Goal: Navigation & Orientation: Find specific page/section

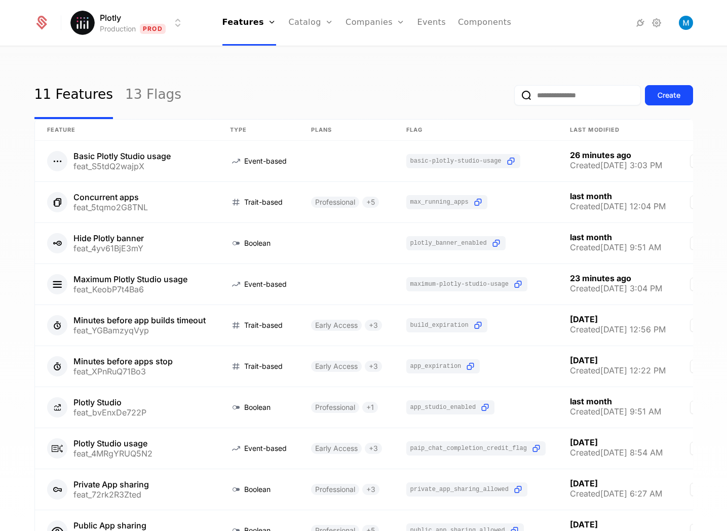
drag, startPoint x: 509, startPoint y: 96, endPoint x: 517, endPoint y: 95, distance: 7.7
click at [514, 96] on input "email" at bounding box center [577, 95] width 127 height 20
type input "******"
click at [514, 97] on button "submit" at bounding box center [514, 97] width 0 height 0
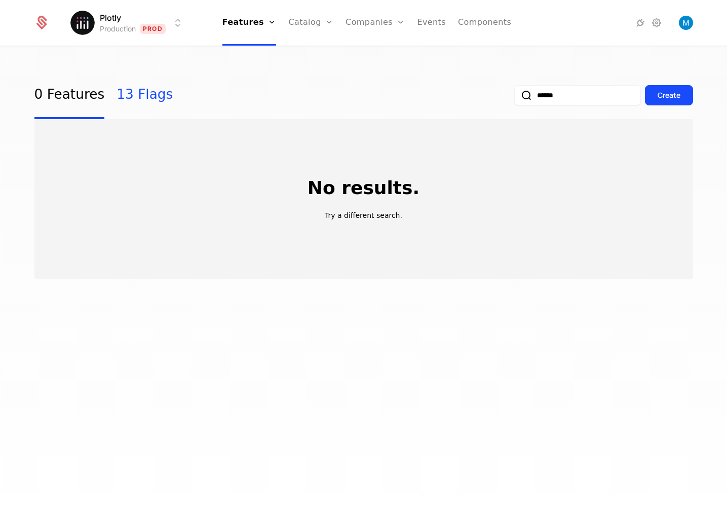
click at [127, 89] on link "13 Flags" at bounding box center [145, 95] width 56 height 48
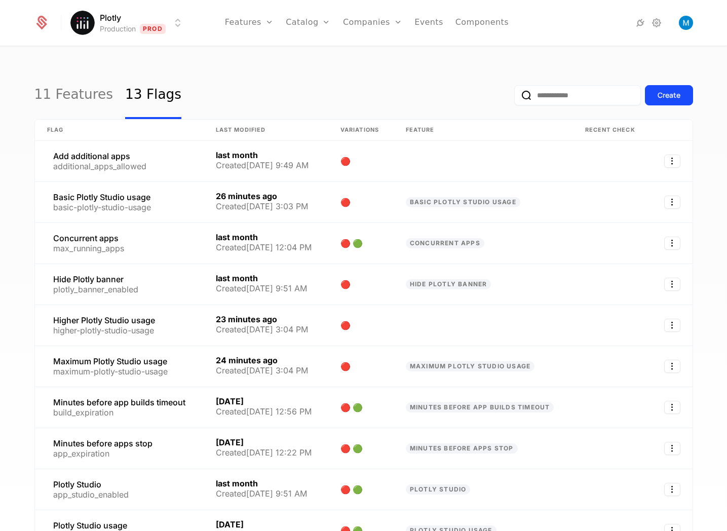
click at [556, 98] on input "email" at bounding box center [577, 95] width 127 height 20
type input "******"
click at [514, 97] on button "submit" at bounding box center [514, 97] width 0 height 0
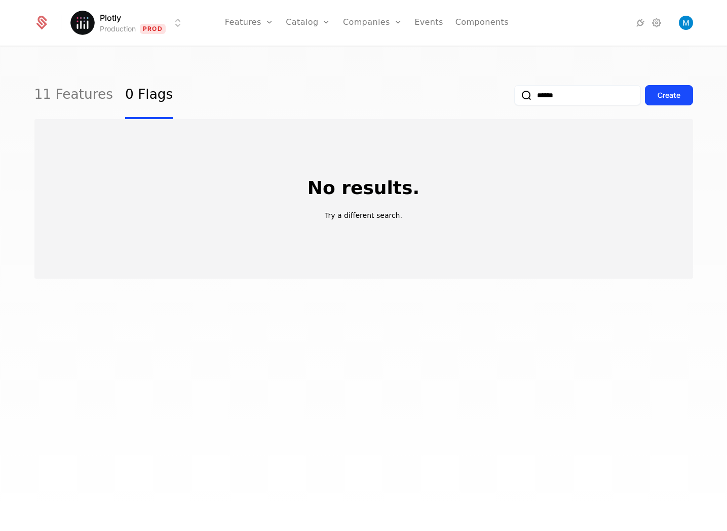
click at [548, 99] on input "******" at bounding box center [577, 95] width 127 height 20
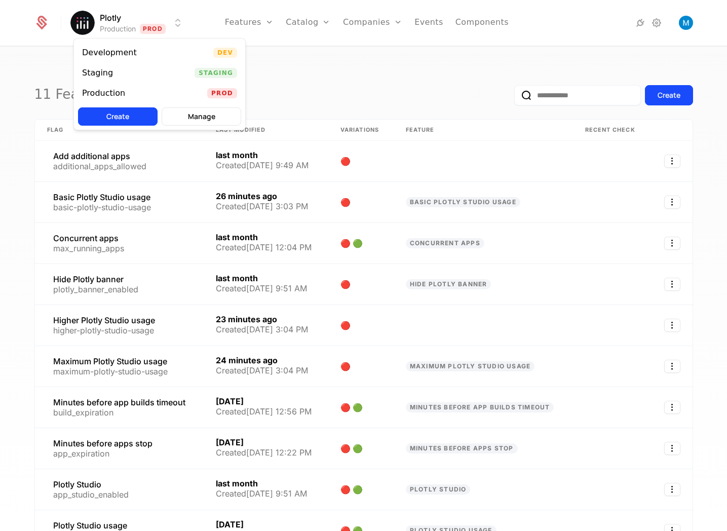
click at [148, 22] on html "Plotly Production Prod Features Features Flags Catalog Plans Add Ons Credits Co…" at bounding box center [363, 265] width 727 height 531
click at [111, 69] on div "Staging" at bounding box center [101, 73] width 39 height 10
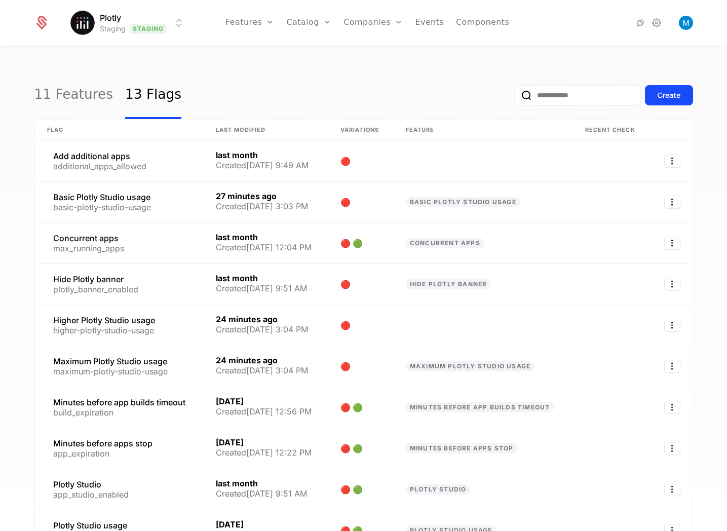
click at [568, 100] on input "email" at bounding box center [577, 95] width 127 height 20
click at [309, 88] on div "11 Features 13 Flags Create" at bounding box center [363, 95] width 659 height 48
click at [48, 96] on link "11 Features" at bounding box center [73, 95] width 79 height 48
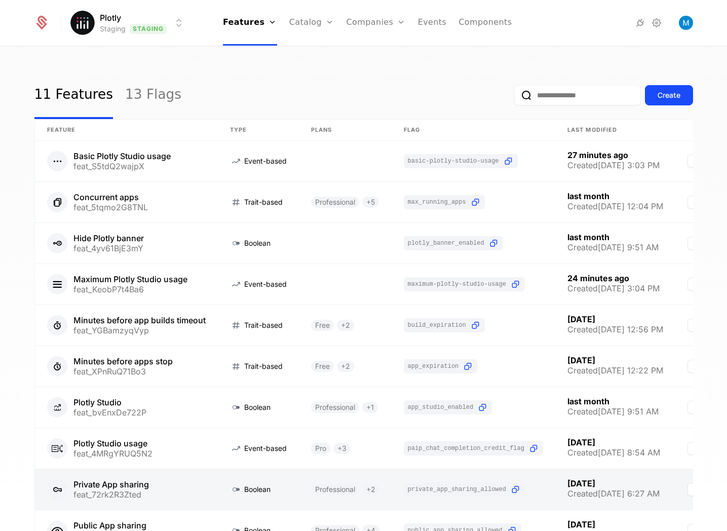
scroll to position [113, 0]
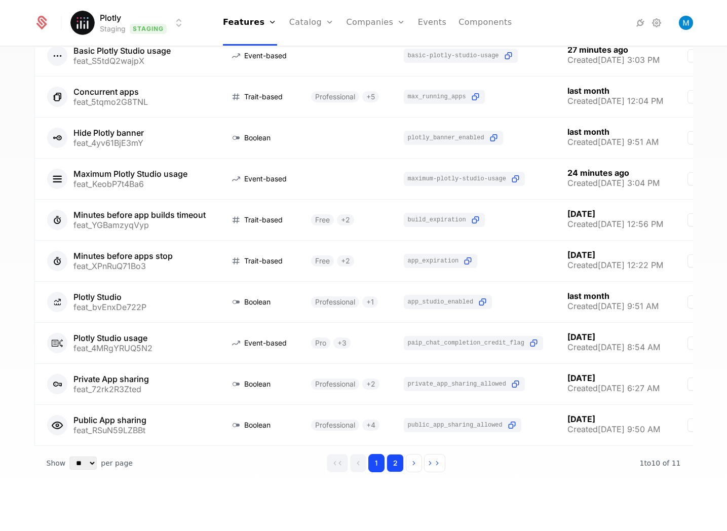
click at [395, 462] on button "2" at bounding box center [395, 463] width 17 height 18
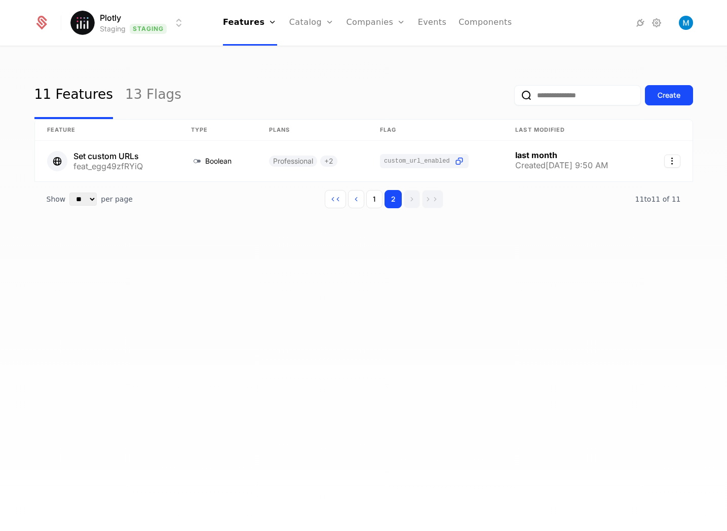
click at [331, 55] on div "11 Features 13 Flags Create Feature Type Plans Flag Last Modified Set custom UR…" at bounding box center [363, 292] width 727 height 490
click at [161, 77] on div "11 Features 13 Flags Create" at bounding box center [363, 95] width 659 height 48
click at [133, 89] on link "13 Flags" at bounding box center [153, 95] width 56 height 48
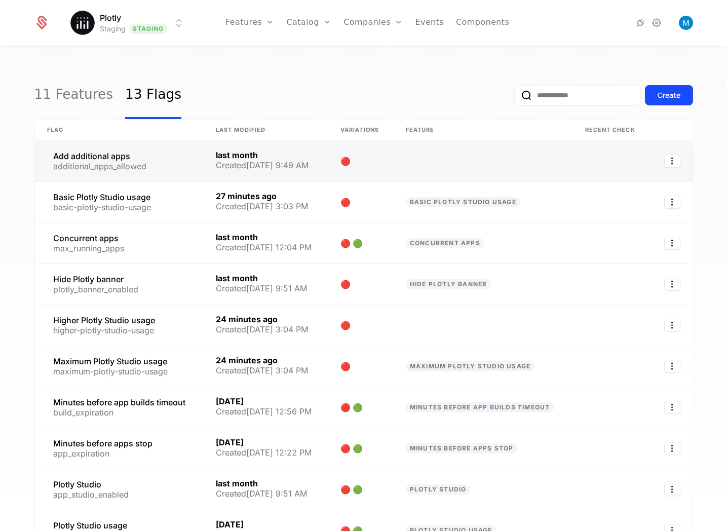
scroll to position [105, 0]
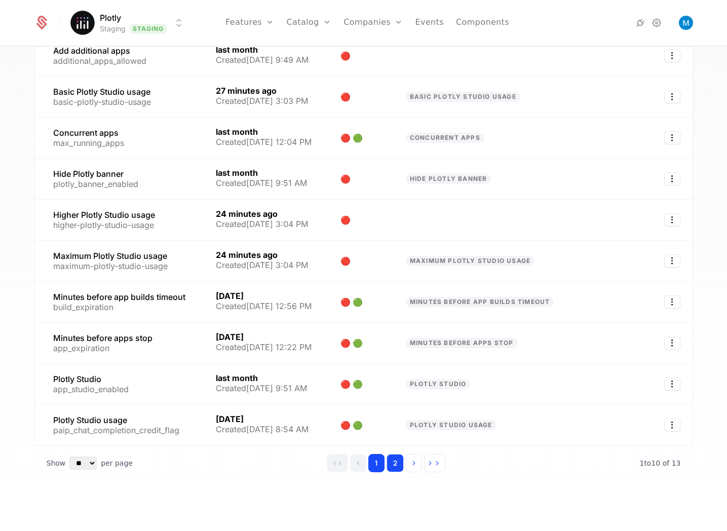
click at [394, 466] on button "2" at bounding box center [395, 463] width 17 height 18
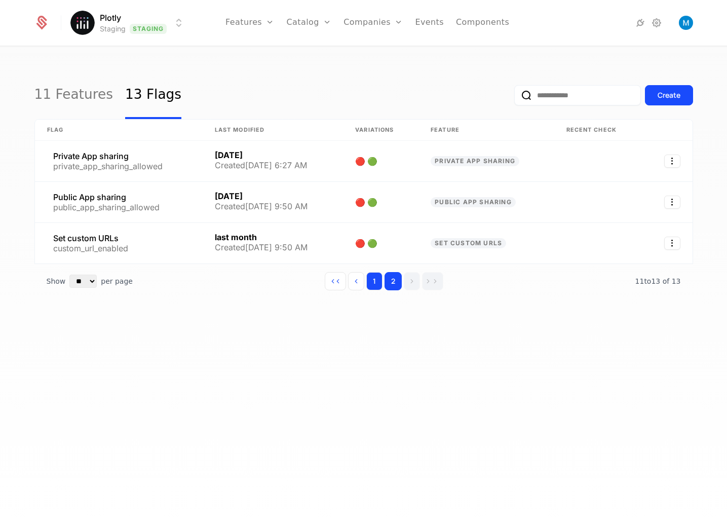
click at [375, 277] on button "1" at bounding box center [374, 281] width 16 height 18
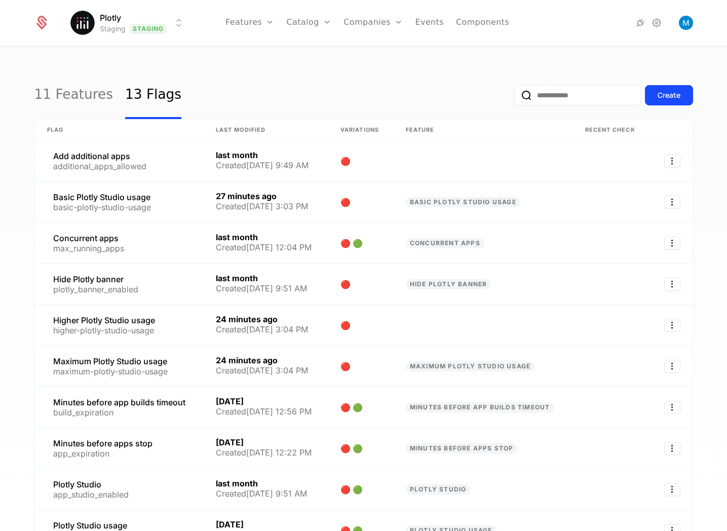
click at [125, 30] on html "Plotly Staging Staging Features Features Flags Catalog Plans Add Ons Credits Co…" at bounding box center [363, 265] width 727 height 531
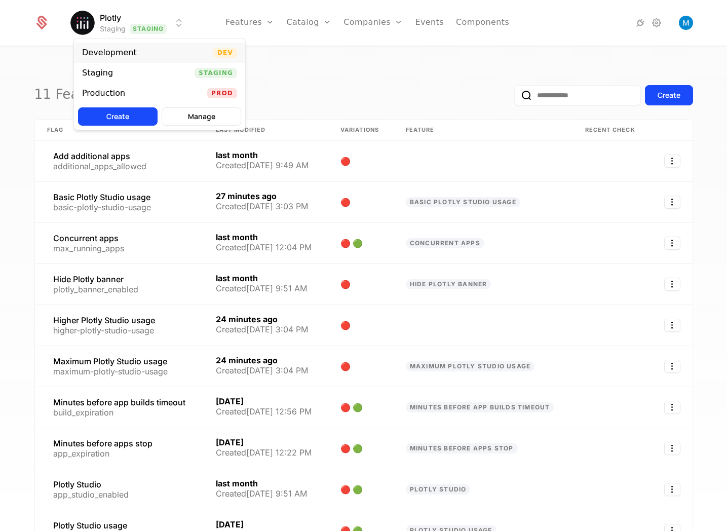
click at [144, 54] on div "Development Dev" at bounding box center [159, 53] width 171 height 20
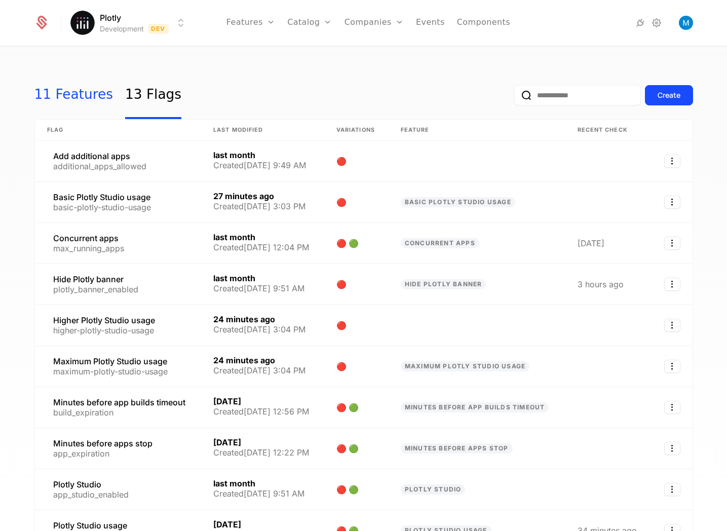
click at [78, 102] on link "11 Features" at bounding box center [73, 95] width 79 height 48
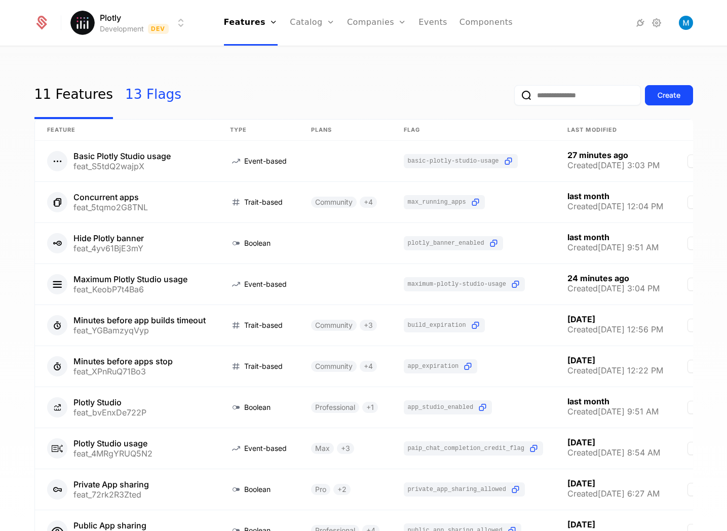
click at [139, 99] on link "13 Flags" at bounding box center [153, 95] width 56 height 48
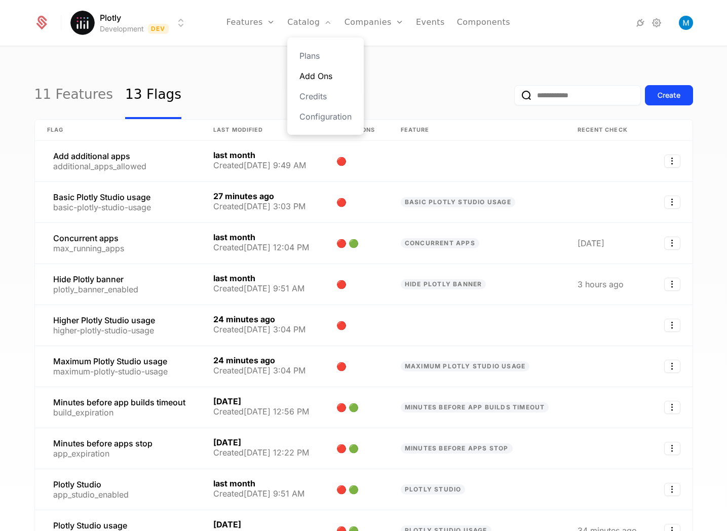
click at [318, 73] on link "Add Ons" at bounding box center [326, 76] width 52 height 12
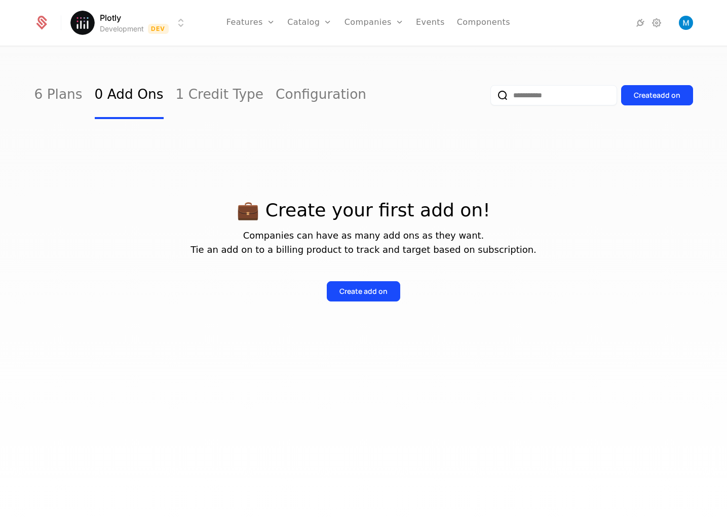
click at [498, 83] on div "Create add on" at bounding box center [592, 95] width 203 height 48
